Goal: Task Accomplishment & Management: Manage account settings

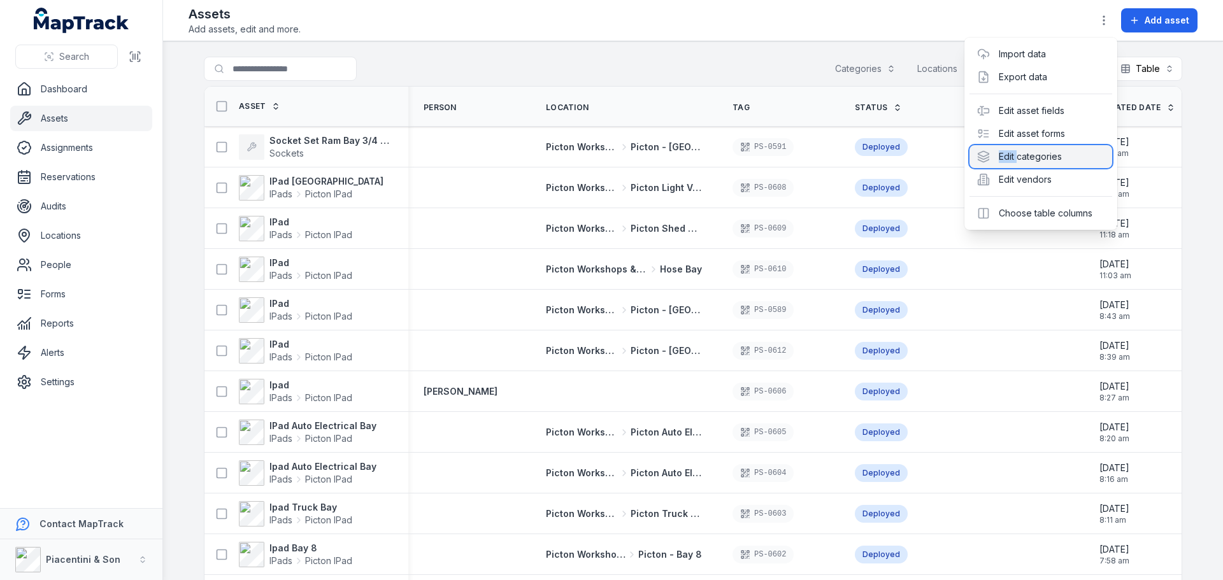
click at [1018, 162] on div "Edit categories" at bounding box center [1040, 156] width 143 height 23
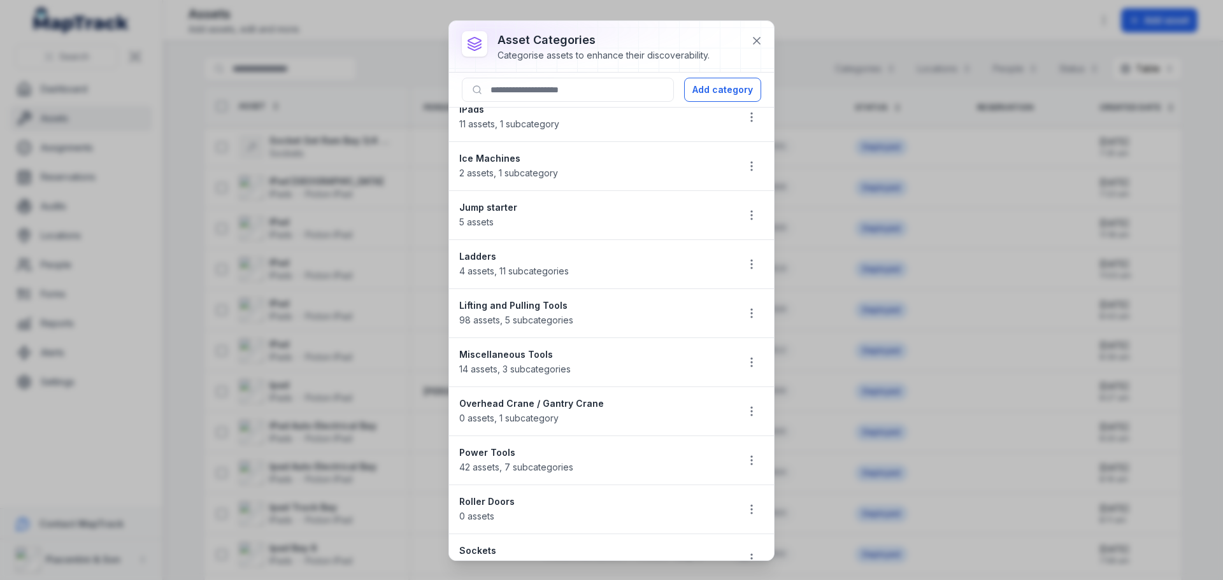
scroll to position [828, 0]
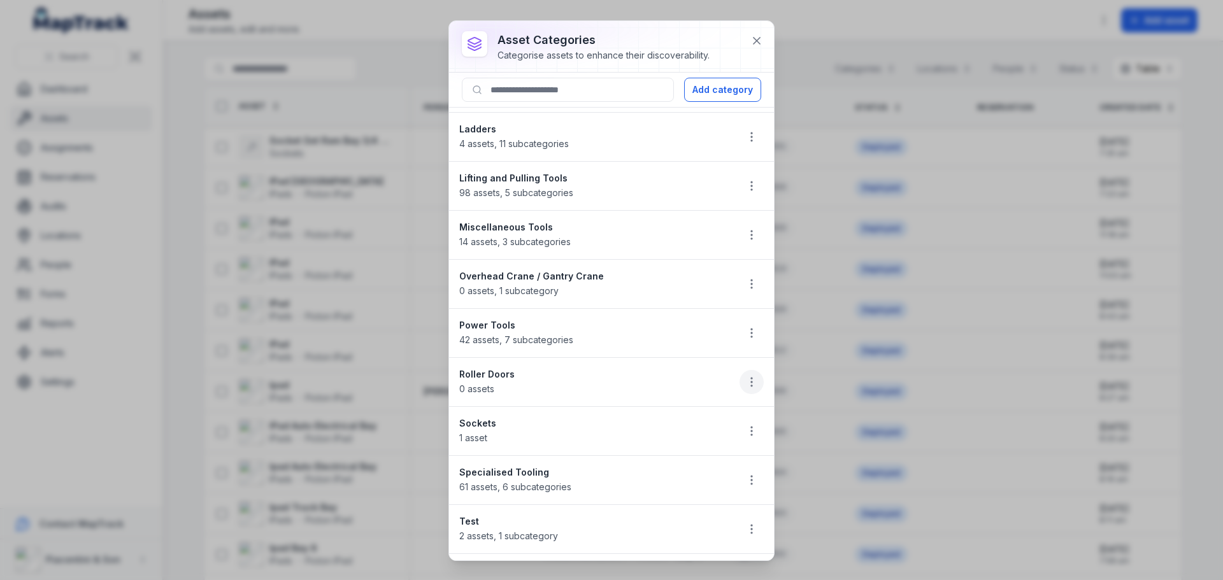
click at [753, 386] on button "button" at bounding box center [752, 382] width 24 height 24
click at [703, 422] on div "Edit" at bounding box center [677, 415] width 143 height 23
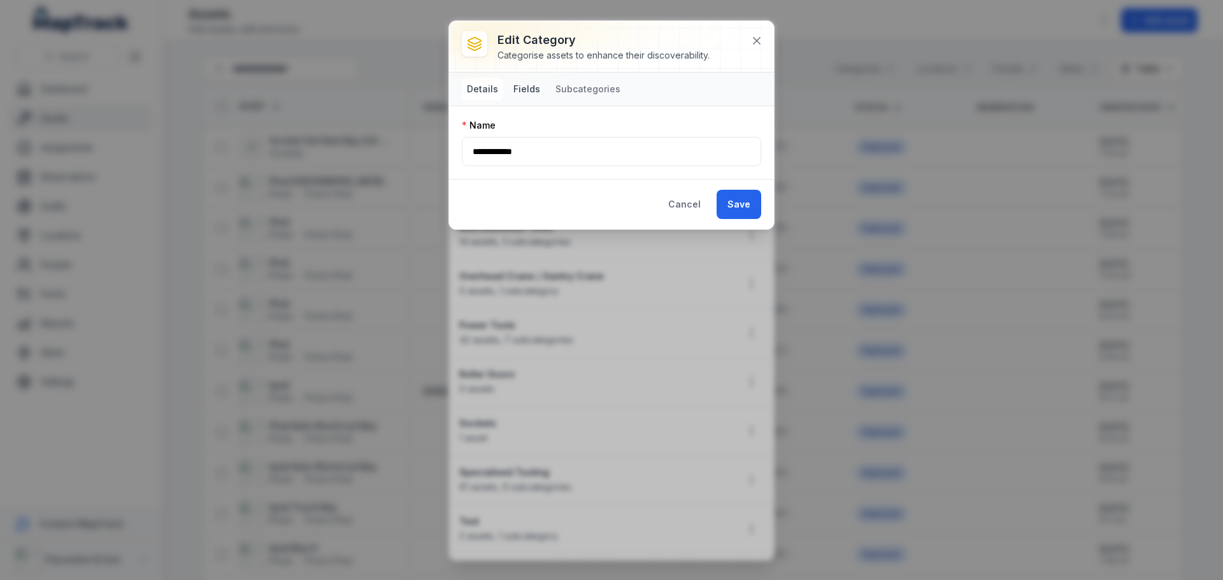
click at [537, 90] on button "Fields" at bounding box center [526, 89] width 37 height 23
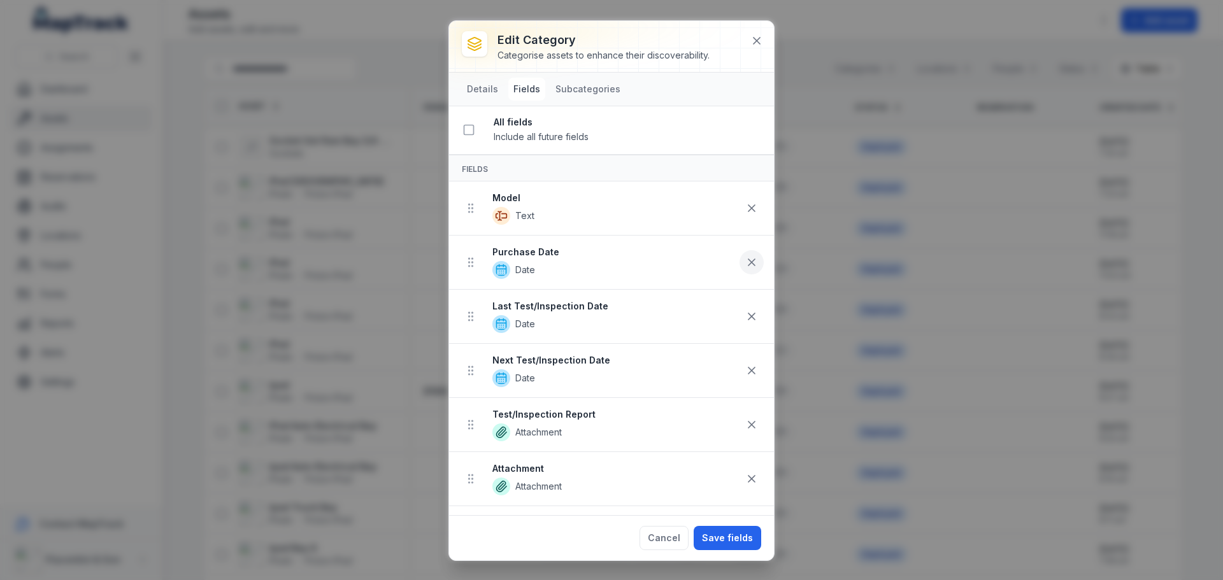
click at [740, 255] on button at bounding box center [752, 262] width 24 height 24
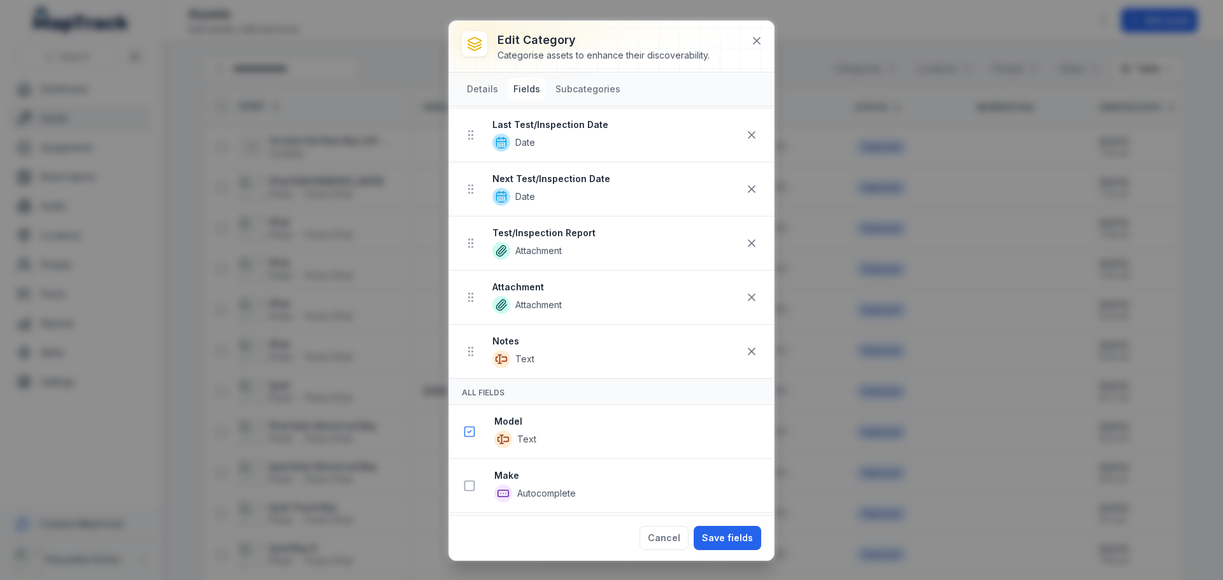
scroll to position [191, 0]
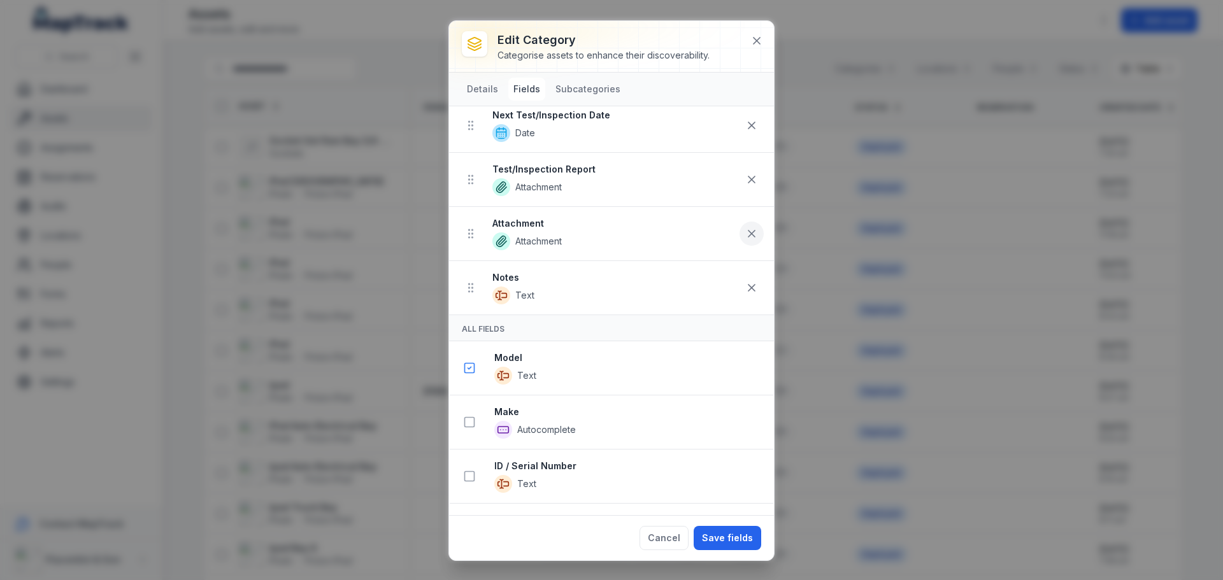
click at [745, 236] on icon at bounding box center [751, 233] width 13 height 13
click at [739, 543] on button "Save fields" at bounding box center [728, 538] width 68 height 24
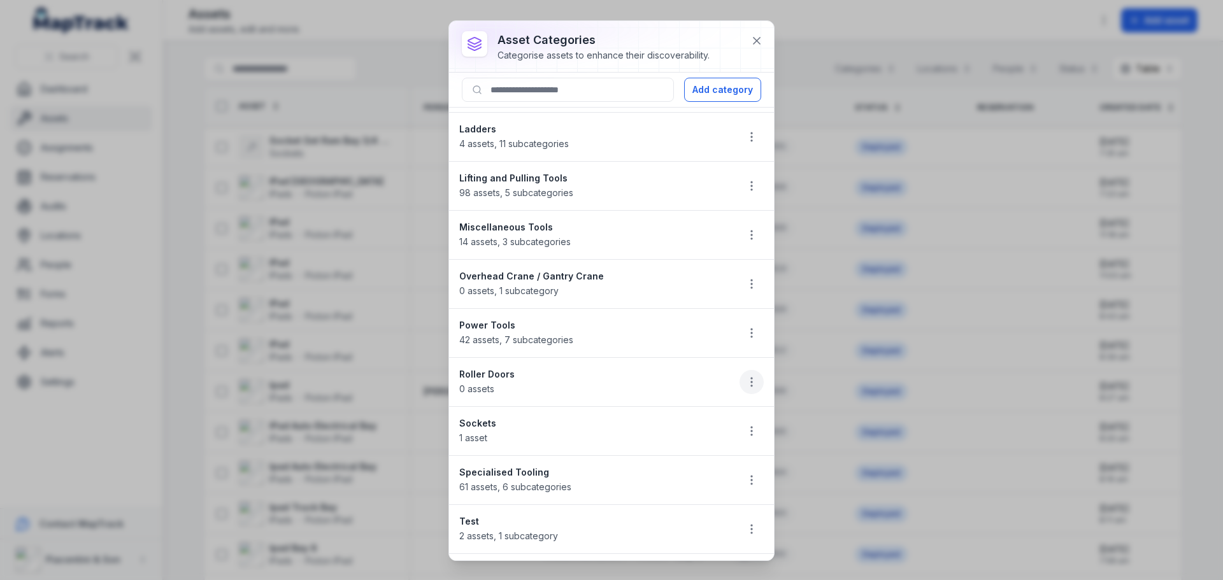
click at [751, 385] on circle "button" at bounding box center [751, 385] width 1 height 1
click at [753, 41] on div "asset categories Categorise assets to enhance their discoverability. Add catego…" at bounding box center [611, 291] width 325 height 540
click at [757, 41] on icon at bounding box center [757, 41] width 6 height 6
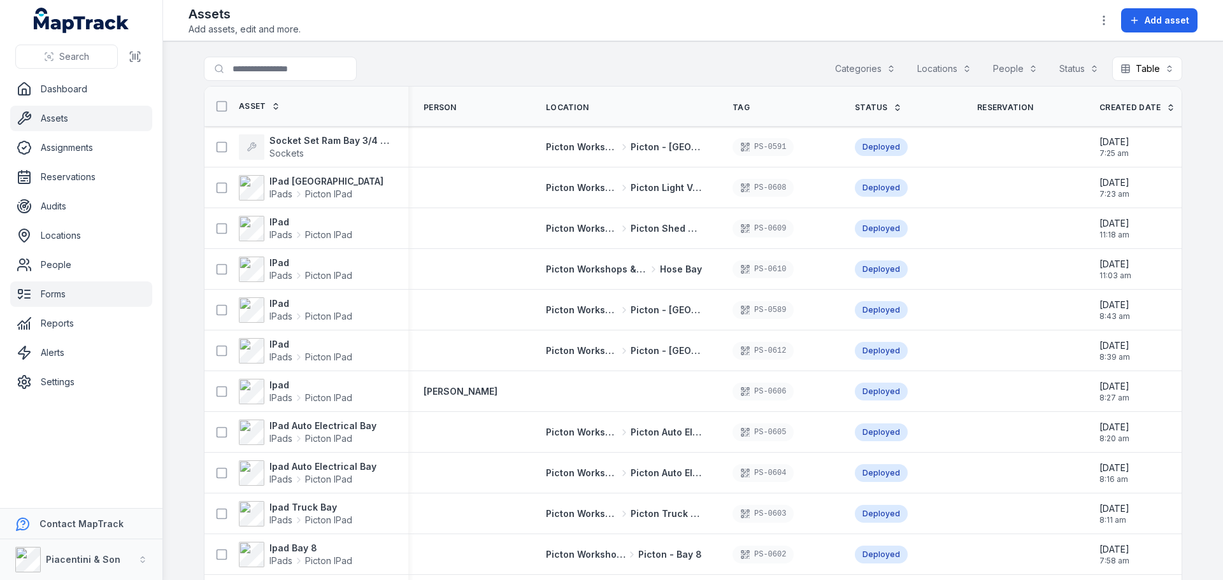
click at [70, 303] on link "Forms" at bounding box center [81, 294] width 142 height 25
